Goal: Complete application form: Complete application form

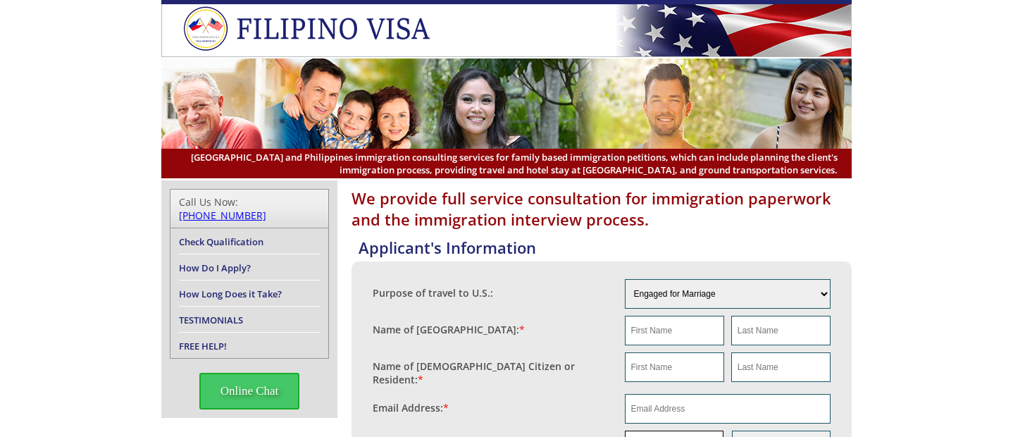
click at [658, 431] on input "text" at bounding box center [674, 446] width 99 height 30
paste input "639108083414"
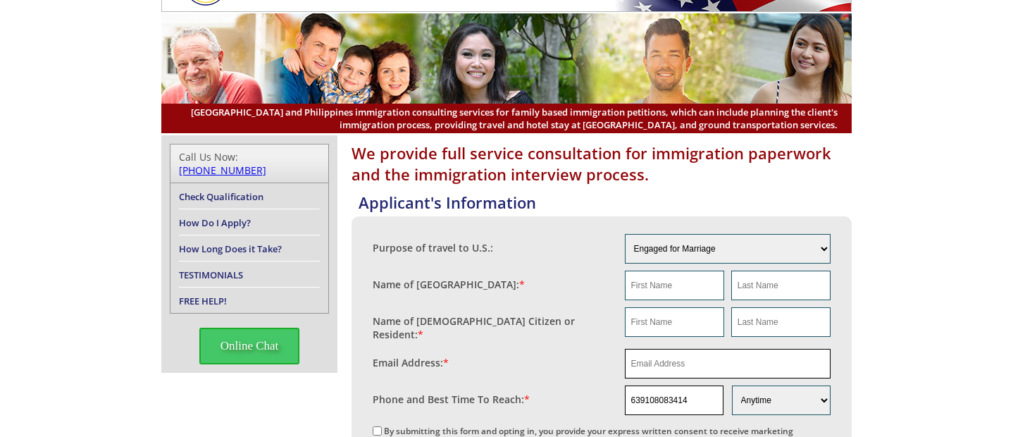
scroll to position [79, 0]
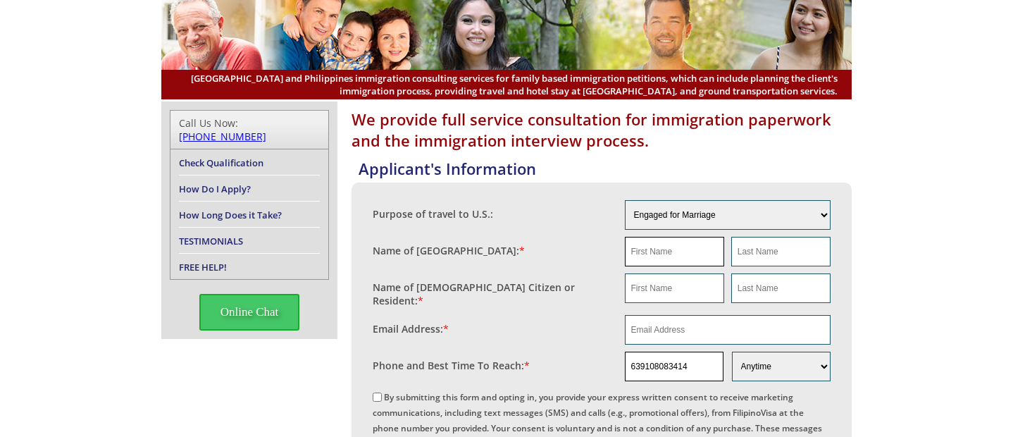
type input "639108083414"
click at [676, 261] on input "text" at bounding box center [674, 252] width 99 height 30
type input "Babieflor"
type input "[PERSON_NAME]"
drag, startPoint x: 676, startPoint y: 261, endPoint x: 567, endPoint y: 251, distance: 109.7
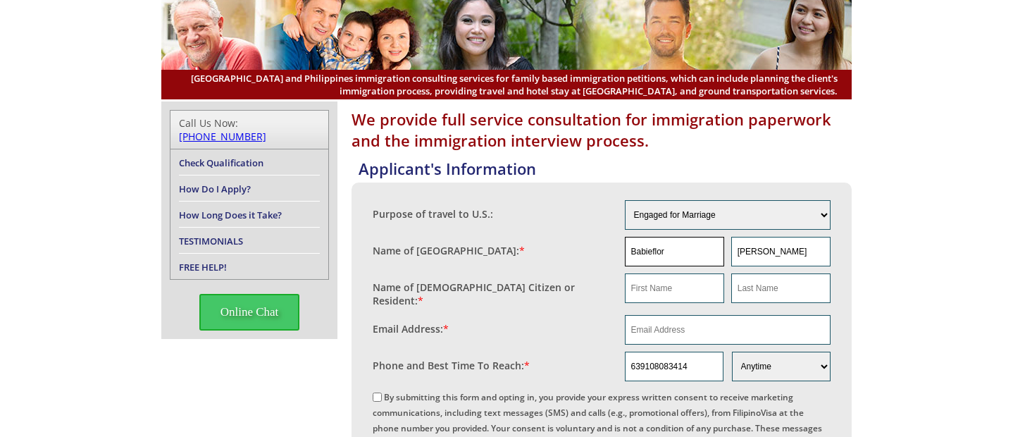
click at [567, 251] on fieldset "Name of [GEOGRAPHIC_DATA]: * Babieflor [PERSON_NAME]" at bounding box center [602, 251] width 458 height 37
drag, startPoint x: 655, startPoint y: 285, endPoint x: 679, endPoint y: 279, distance: 24.6
click at [655, 285] on input "text" at bounding box center [674, 288] width 99 height 30
paste input "Babieflor"
type input "Babieflor"
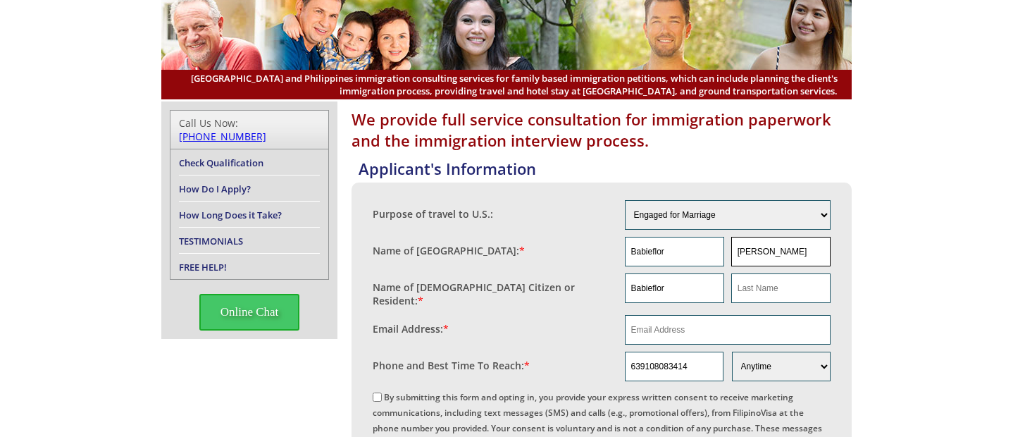
drag, startPoint x: 762, startPoint y: 254, endPoint x: 731, endPoint y: 254, distance: 31.0
click at [731, 254] on input "[PERSON_NAME]" at bounding box center [780, 252] width 99 height 30
click at [779, 293] on input "text" at bounding box center [780, 288] width 99 height 30
paste input "[PERSON_NAME]"
type input "[PERSON_NAME]"
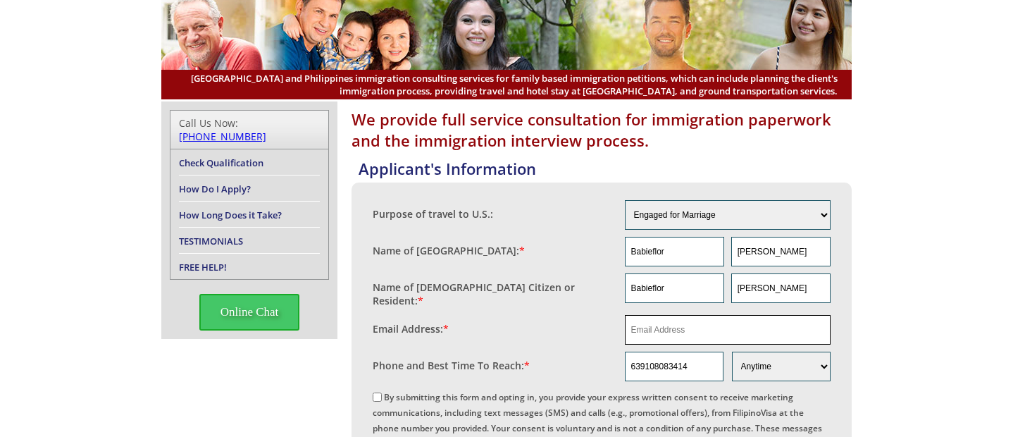
click at [706, 334] on input "email" at bounding box center [728, 330] width 206 height 30
click at [663, 328] on input "email" at bounding box center [728, 330] width 206 height 30
paste input "[EMAIL_ADDRESS][DOMAIN_NAME]"
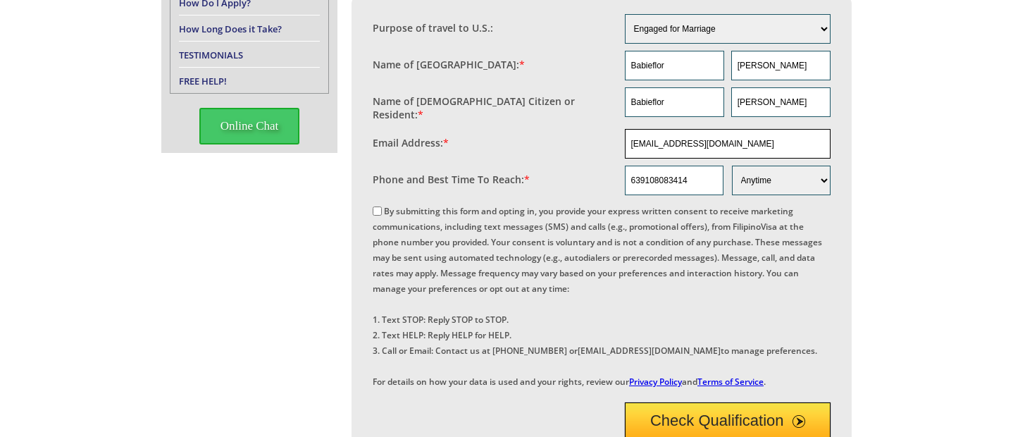
scroll to position [290, 0]
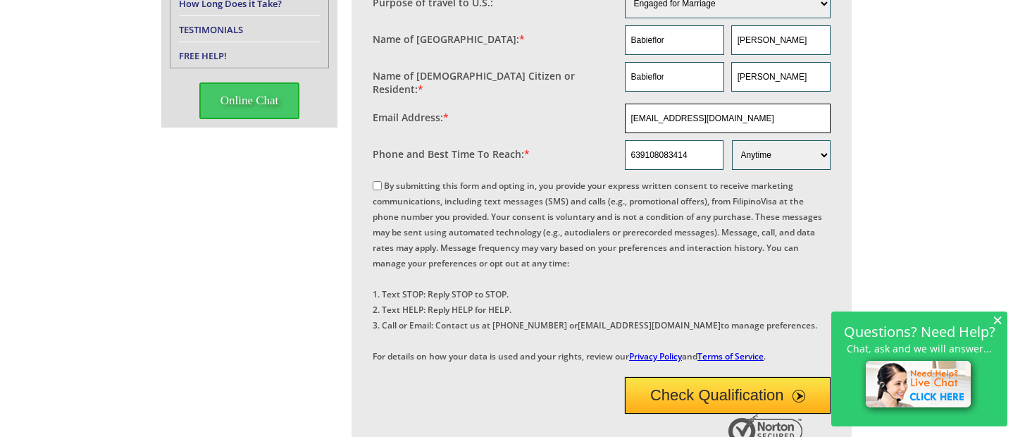
type input "[EMAIL_ADDRESS][DOMAIN_NAME]"
click at [378, 181] on input "By submitting this form and opting in, you provide your express written consent…" at bounding box center [377, 185] width 9 height 9
checkbox input "true"
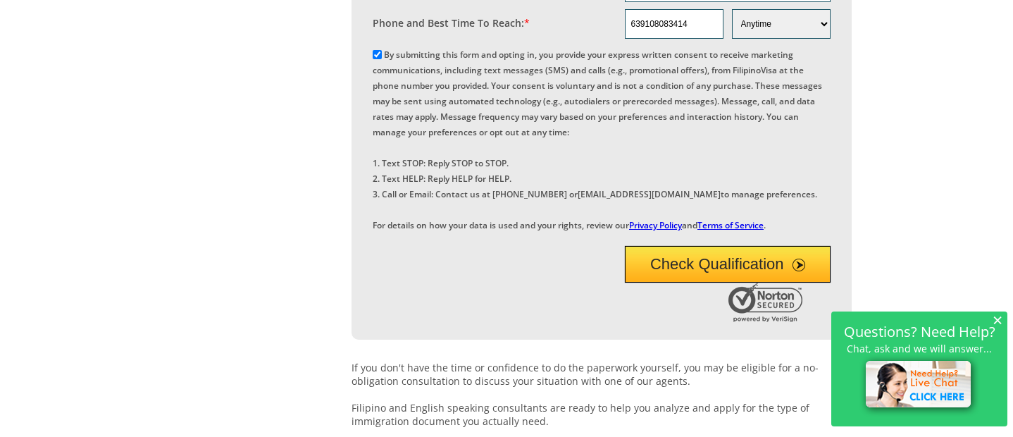
scroll to position [431, 0]
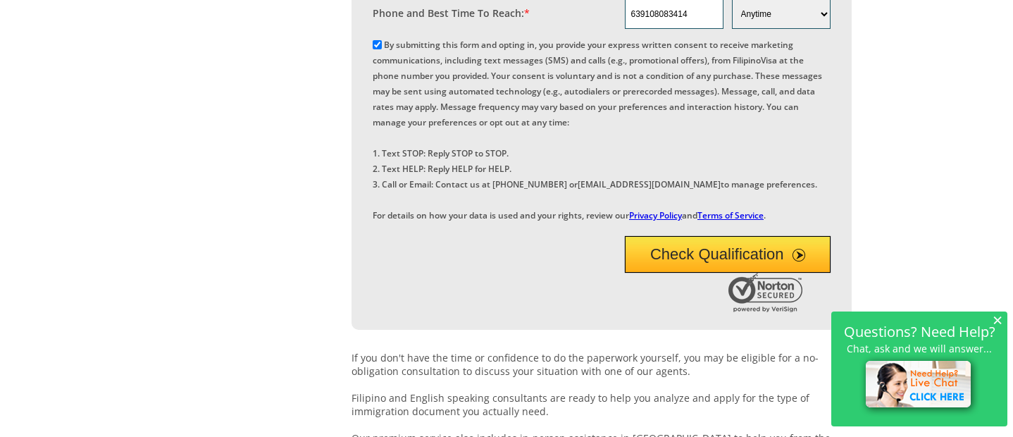
click at [698, 273] on button "Check Qualification" at bounding box center [728, 254] width 206 height 37
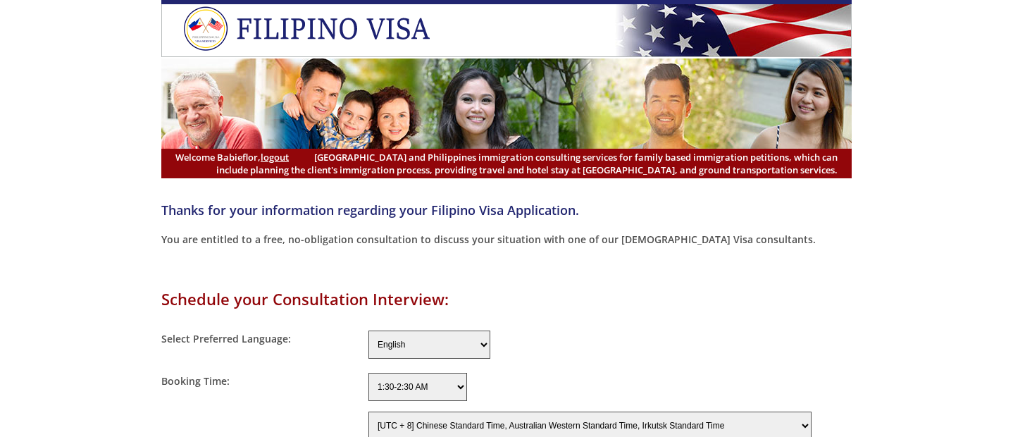
select select "-480"
click at [665, 360] on fieldset "Select Preferred Language: English Filipino" at bounding box center [506, 344] width 691 height 42
